Goal: Information Seeking & Learning: Learn about a topic

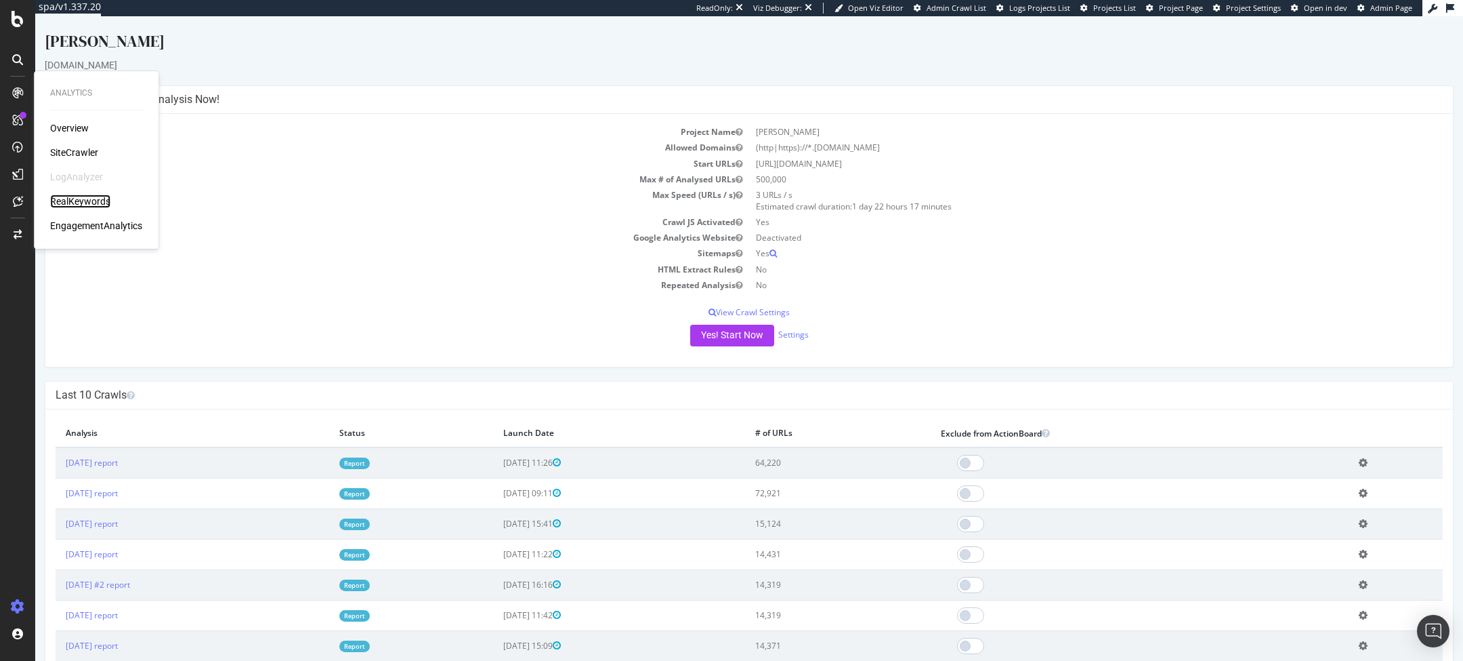
click at [59, 198] on div "RealKeywords" at bounding box center [80, 201] width 60 height 14
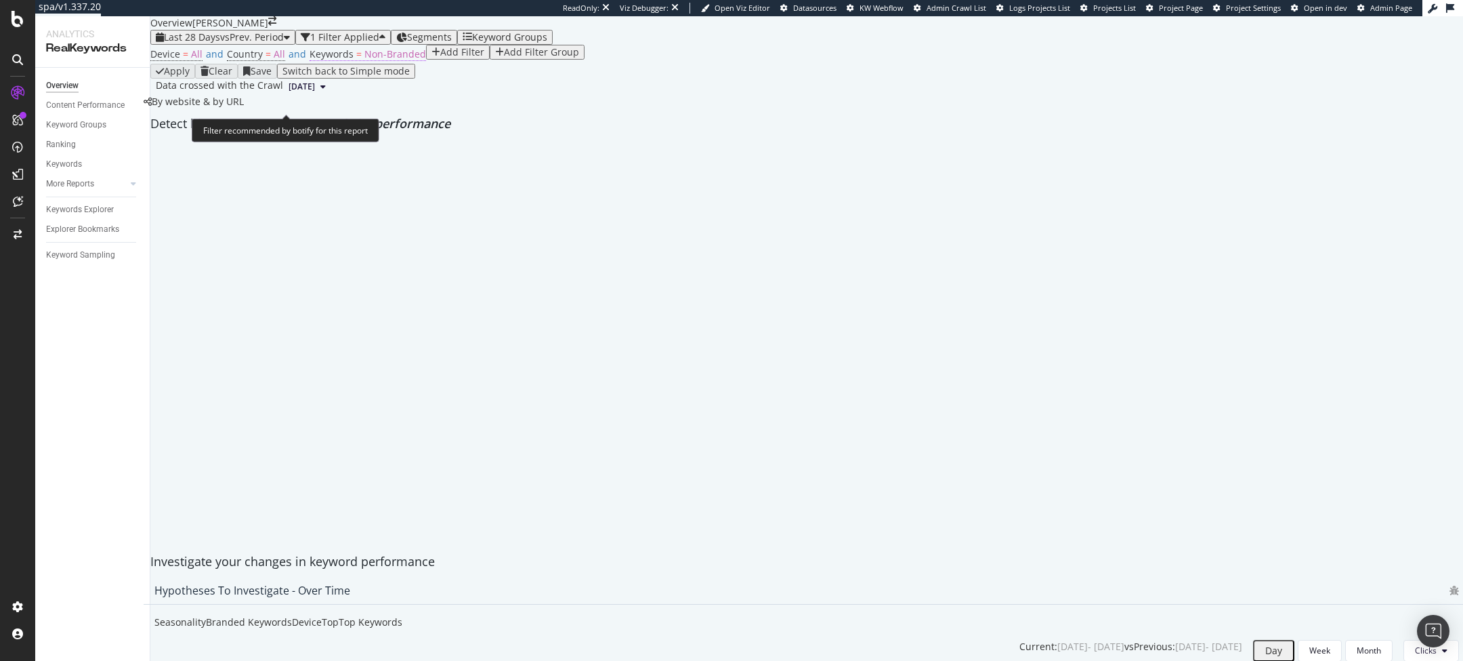
click at [369, 60] on span "Non-Branded" at bounding box center [395, 53] width 62 height 13
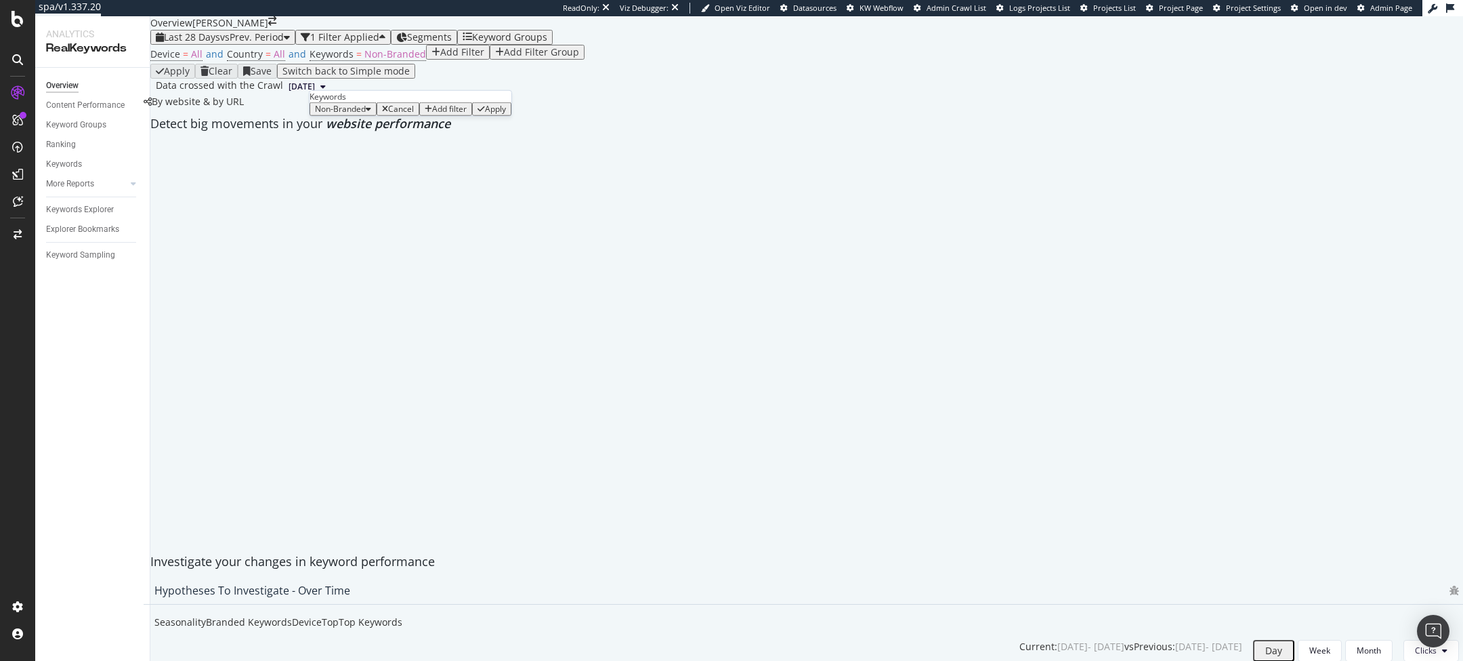
click at [518, 64] on div "Device = All and Country = All and Keywords = Non-Branded Add Filter Add Filter…" at bounding box center [806, 54] width 1313 height 19
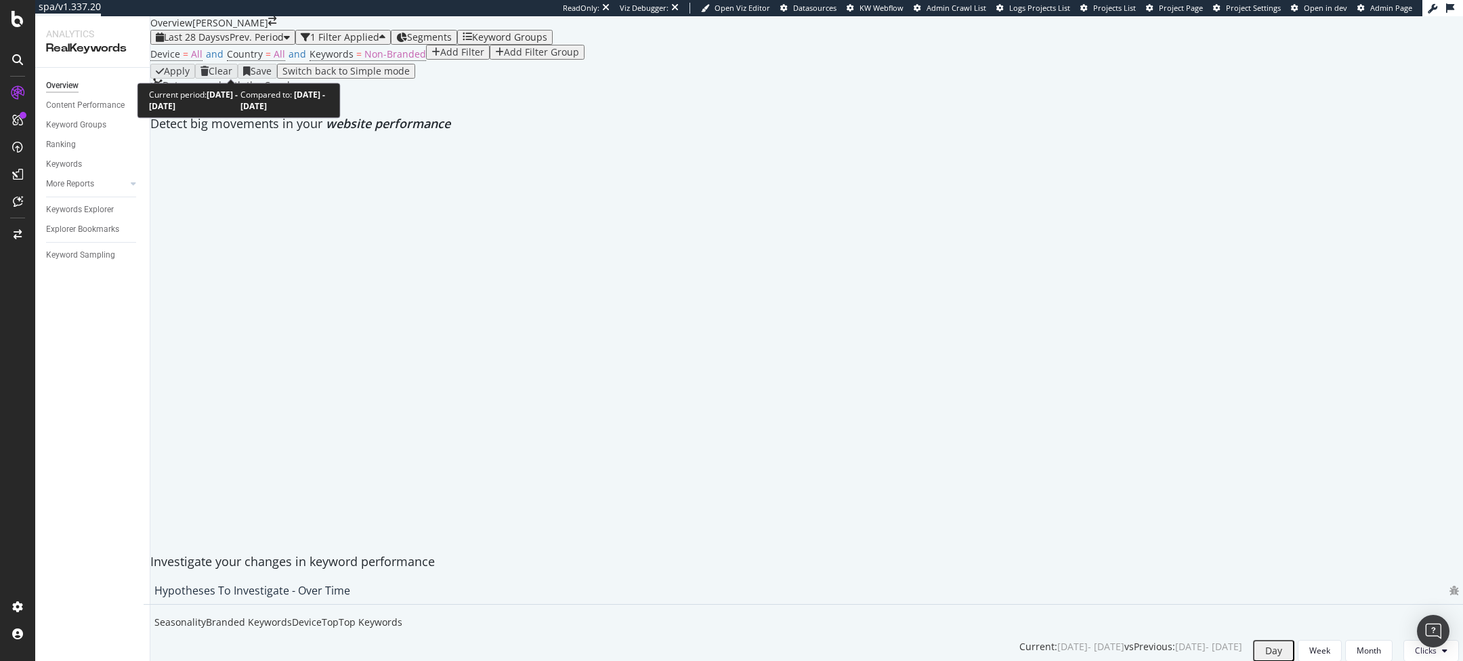
click at [244, 43] on div "Last 28 Days vs Prev. Period" at bounding box center [223, 37] width 134 height 11
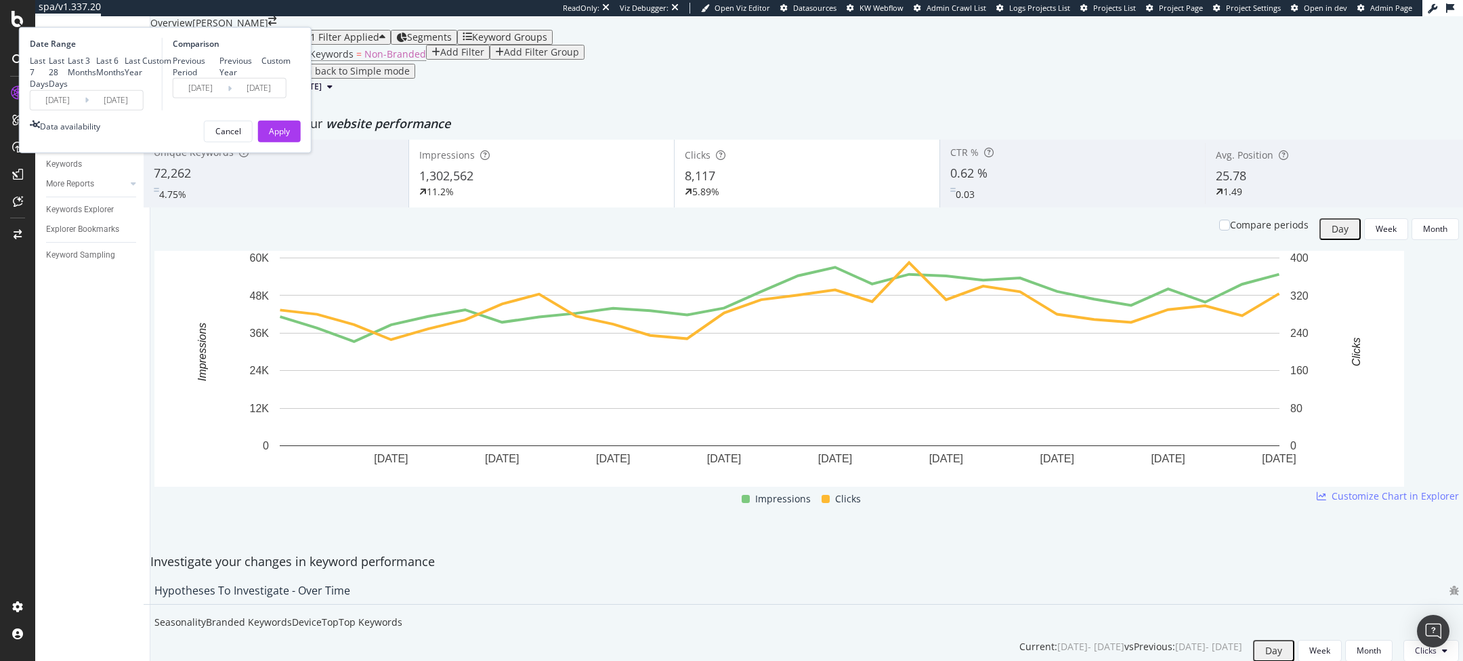
click at [142, 78] on div "Last Year" at bounding box center [134, 66] width 18 height 23
type input "[DATE]"
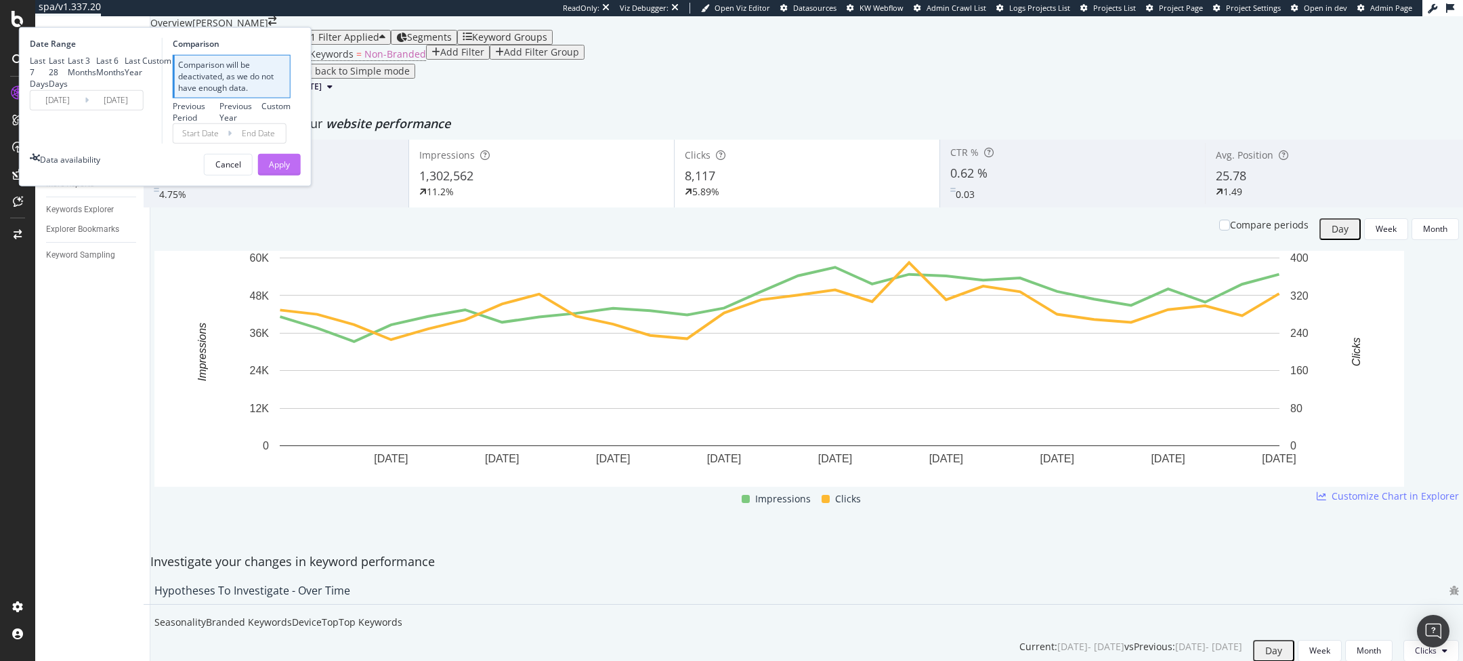
click at [290, 175] on div "Apply" at bounding box center [279, 164] width 21 height 20
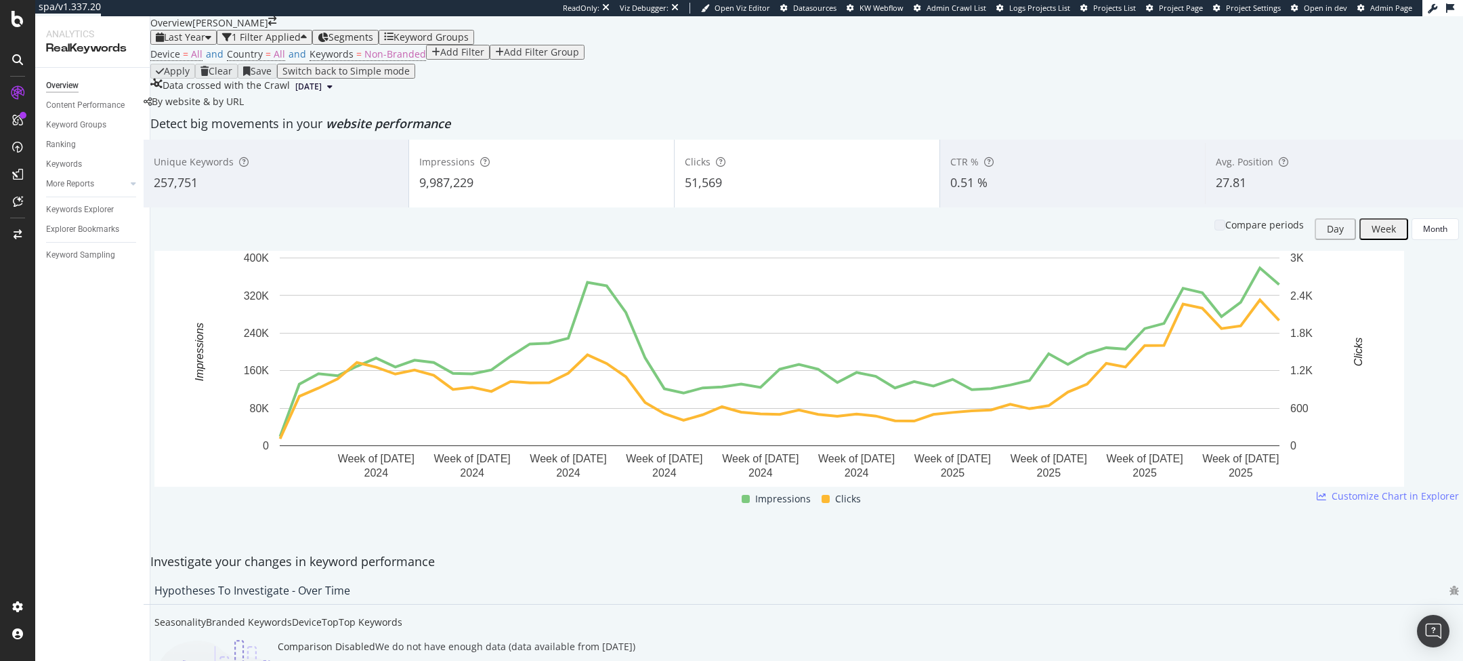
click at [526, 169] on div "Impressions" at bounding box center [541, 162] width 245 height 14
